Goal: Find specific page/section: Find specific page/section

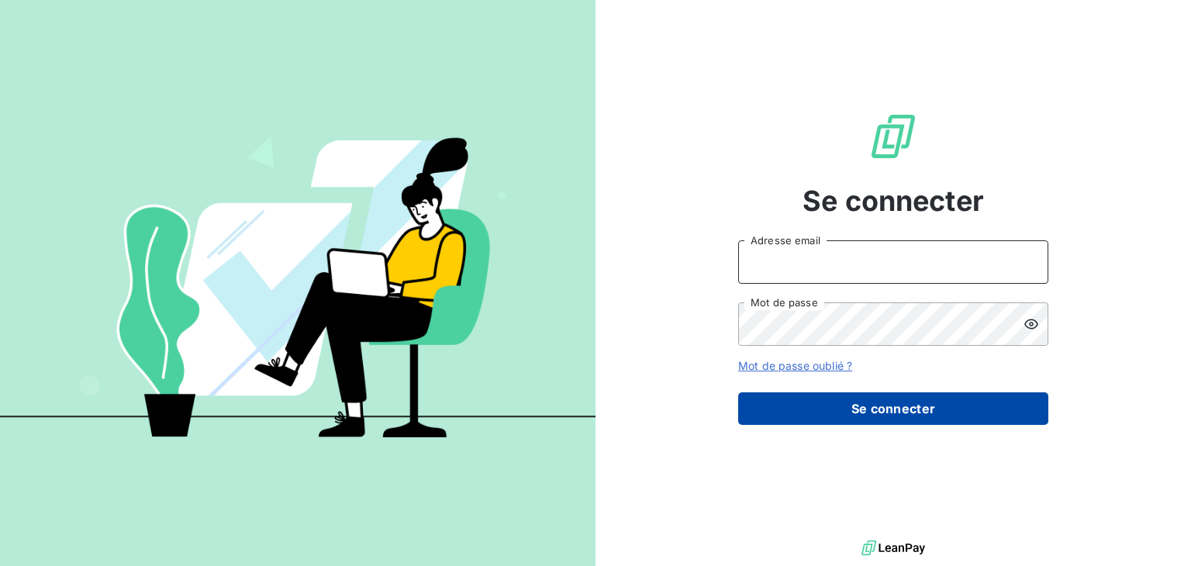
type input "[PERSON_NAME][EMAIL_ADDRESS][DOMAIN_NAME]"
click at [812, 406] on button "Se connecter" at bounding box center [893, 408] width 310 height 33
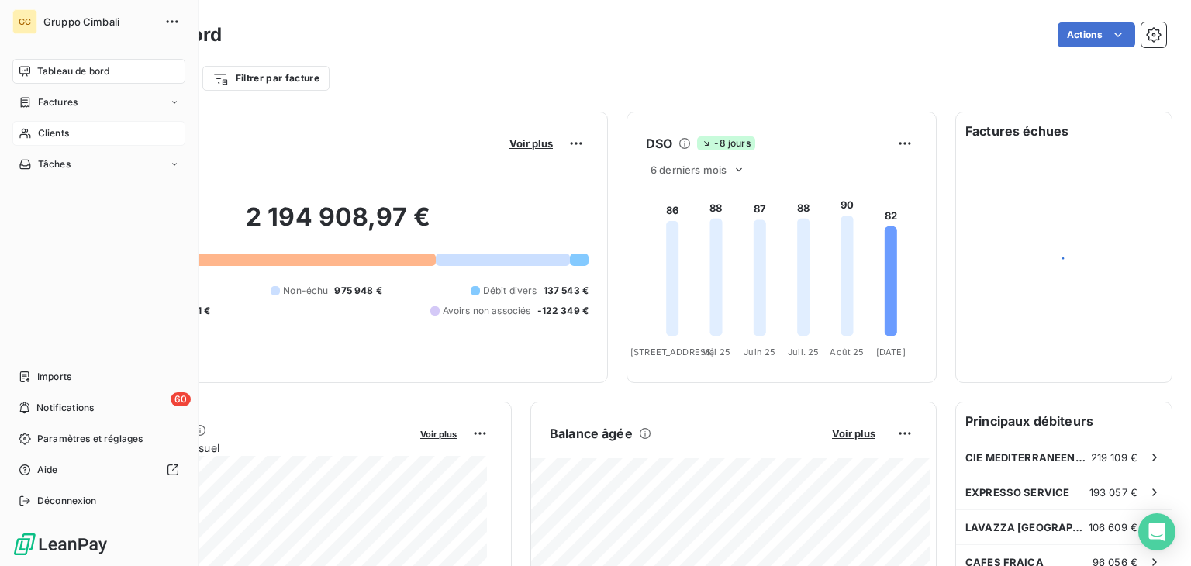
click at [31, 137] on div "Clients" at bounding box center [98, 133] width 173 height 25
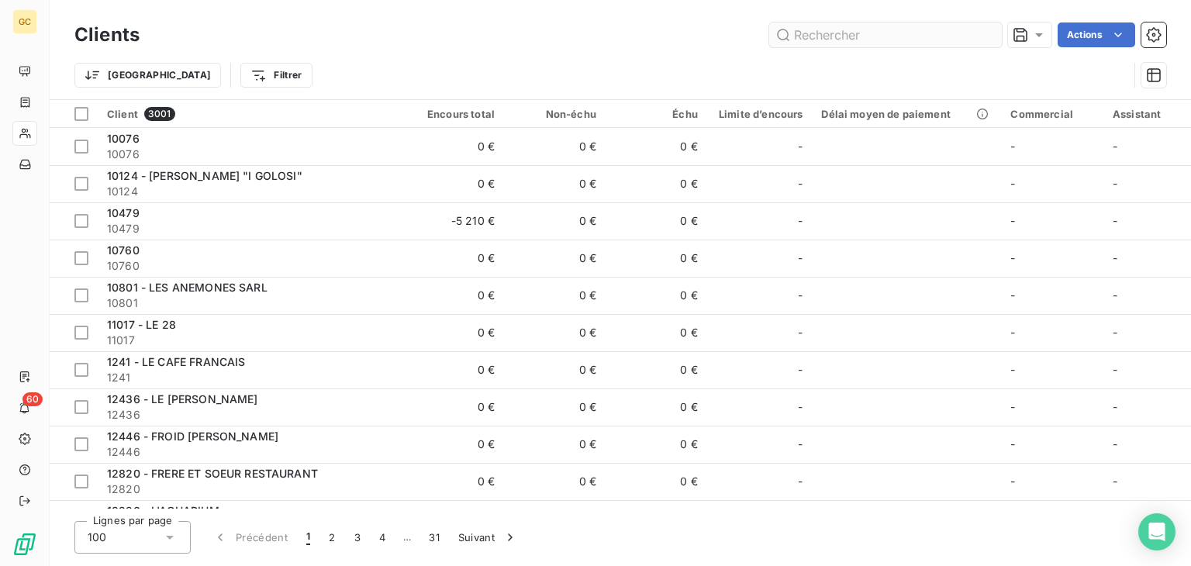
click at [815, 36] on input "text" at bounding box center [885, 34] width 233 height 25
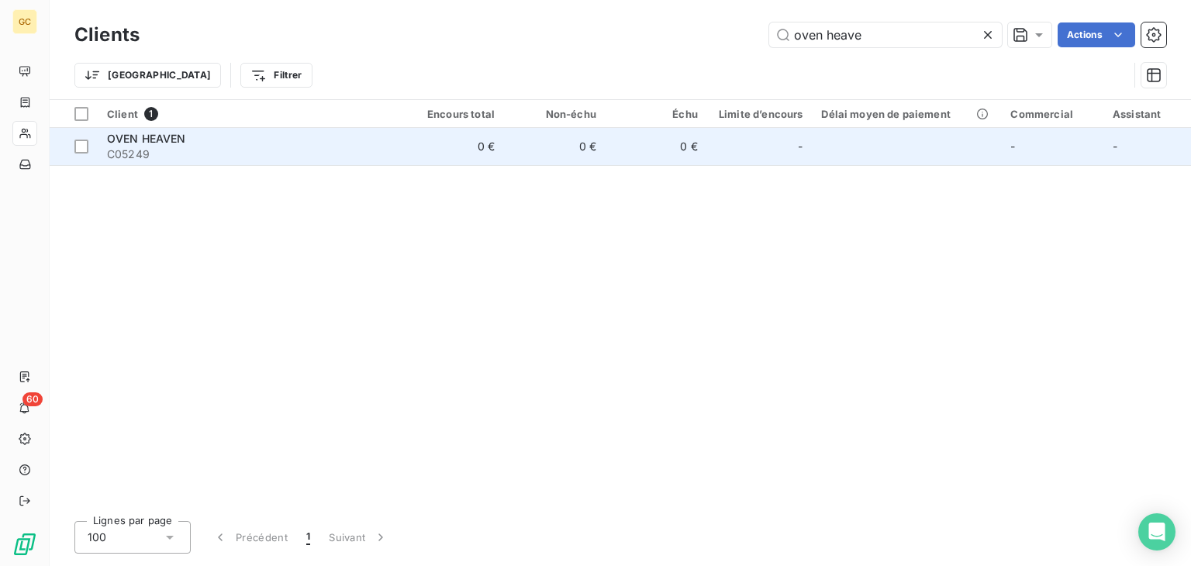
type input "oven heave"
click at [731, 145] on div "-" at bounding box center [760, 146] width 87 height 25
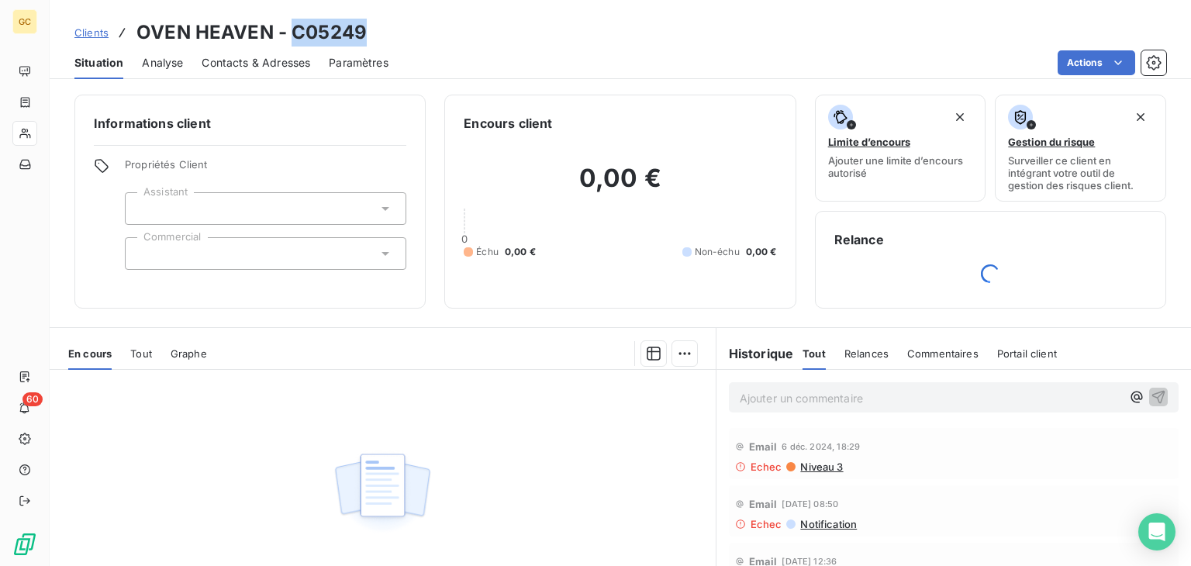
drag, startPoint x: 373, startPoint y: 29, endPoint x: 294, endPoint y: 32, distance: 79.2
click at [294, 32] on div "Clients OVEN HEAVEN - C05249" at bounding box center [621, 33] width 1142 height 28
copy h3 "C05249"
